Goal: Navigation & Orientation: Find specific page/section

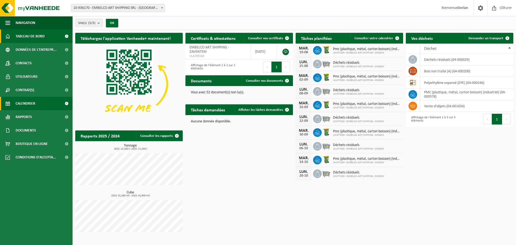
click at [48, 99] on link "Calendrier" at bounding box center [36, 103] width 73 height 13
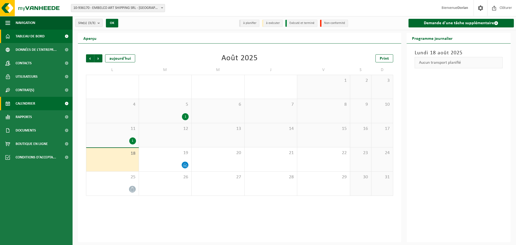
click at [27, 39] on span "Tableau de bord" at bounding box center [30, 36] width 29 height 13
